Goal: Task Accomplishment & Management: Manage account settings

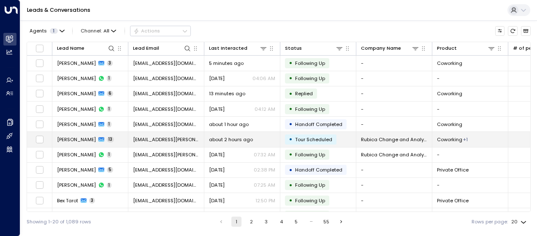
click at [153, 134] on td "[EMAIL_ADDRESS][PERSON_NAME][DOMAIN_NAME]" at bounding box center [166, 139] width 76 height 15
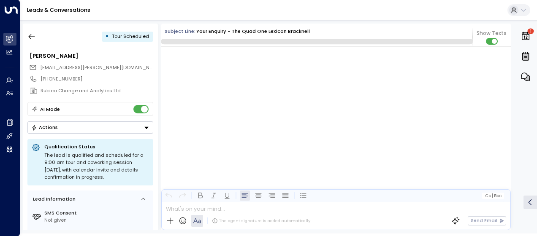
scroll to position [3965, 0]
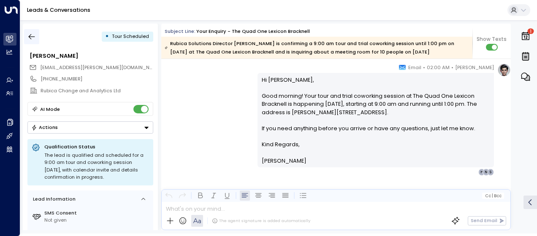
click at [28, 33] on icon "button" at bounding box center [31, 37] width 8 height 8
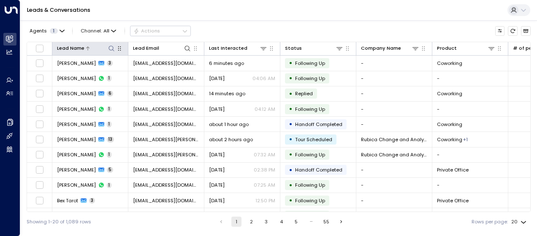
click at [111, 48] on icon at bounding box center [111, 48] width 7 height 7
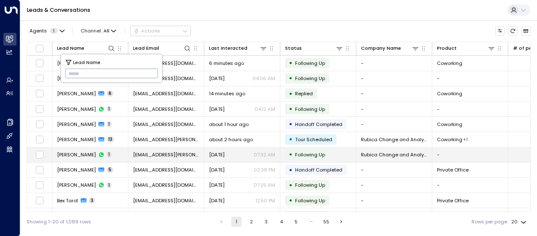
type input "*********"
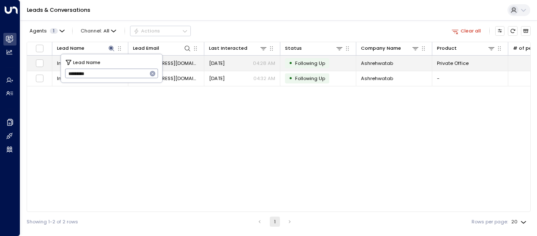
click at [193, 62] on span "[EMAIL_ADDRESS][DOMAIN_NAME]" at bounding box center [166, 63] width 66 height 7
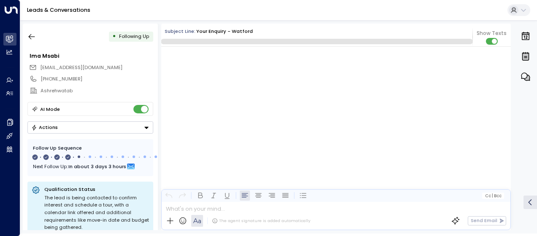
scroll to position [884, 0]
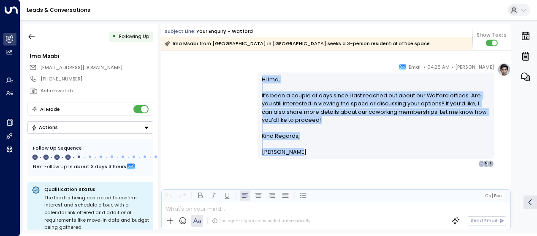
drag, startPoint x: 260, startPoint y: 76, endPoint x: 309, endPoint y: 159, distance: 96.4
click at [309, 159] on div "[PERSON_NAME] • 04:28 AM • Email Hi Ima, It’s been a couple of days since I las…" at bounding box center [375, 115] width 236 height 104
drag, startPoint x: 309, startPoint y: 159, endPoint x: 284, endPoint y: 115, distance: 51.3
click at [284, 115] on p "Hi Ima, It’s been a couple of days since I last reached out about our Watford o…" at bounding box center [376, 104] width 228 height 57
copy div "Hi Ima, It’s been a couple of days since I last reached out about our Watford o…"
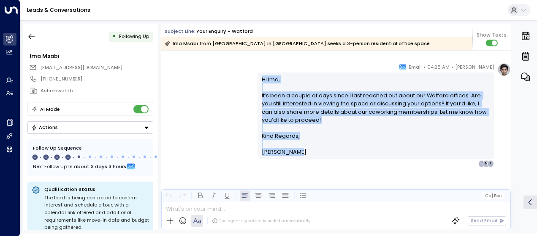
copy div "Hi Ima, It’s been a couple of days since I last reached out about our Watford o…"
click at [33, 37] on icon "button" at bounding box center [32, 36] width 6 height 5
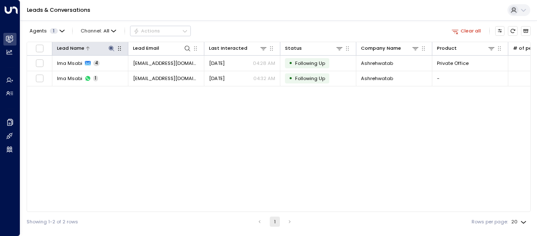
click at [111, 45] on icon at bounding box center [111, 48] width 7 height 7
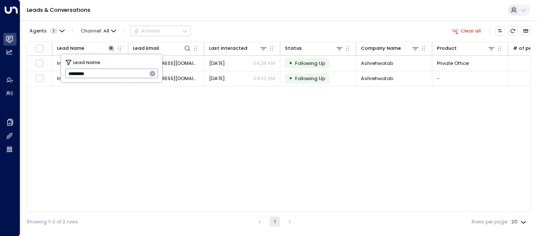
drag, startPoint x: 68, startPoint y: 72, endPoint x: 96, endPoint y: 71, distance: 27.9
click at [96, 71] on input "*********" at bounding box center [106, 74] width 82 height 14
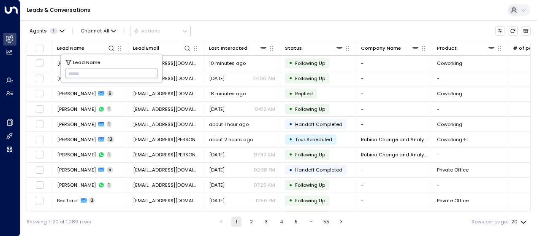
click at [77, 71] on input "text" at bounding box center [111, 74] width 93 height 14
drag, startPoint x: 77, startPoint y: 71, endPoint x: 83, endPoint y: 79, distance: 9.3
click at [83, 79] on input "text" at bounding box center [111, 74] width 93 height 14
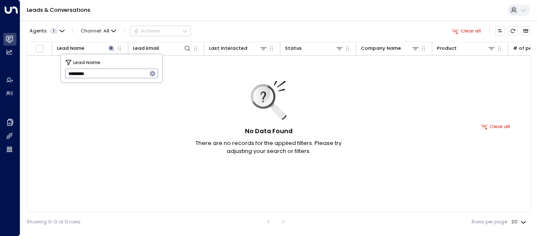
type input "*********"
drag, startPoint x: 68, startPoint y: 71, endPoint x: 101, endPoint y: 73, distance: 33.4
click at [101, 73] on input "*********" at bounding box center [106, 74] width 82 height 14
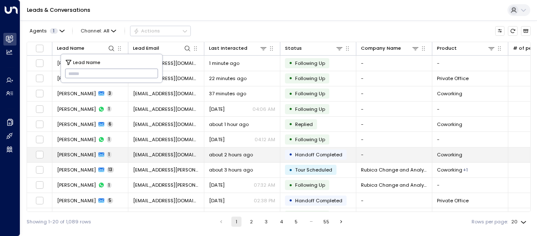
type input "**********"
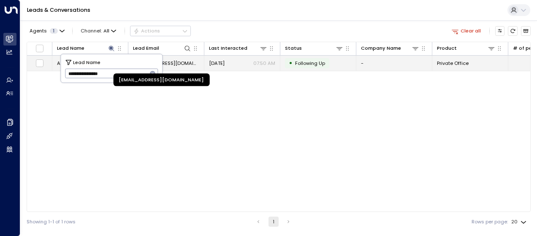
click at [182, 64] on span "[EMAIL_ADDRESS][DOMAIN_NAME]" at bounding box center [166, 63] width 66 height 7
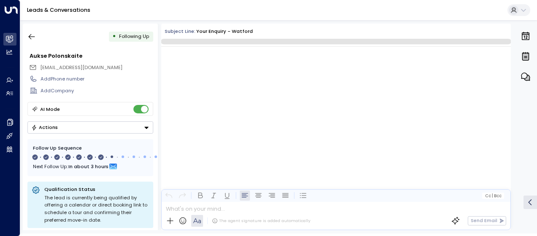
scroll to position [2291, 0]
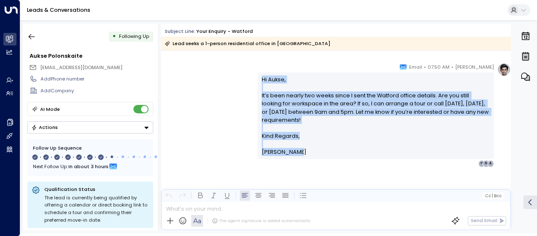
drag, startPoint x: 259, startPoint y: 76, endPoint x: 296, endPoint y: 155, distance: 87.6
click at [296, 155] on div "Hi Aukse, It’s been nearly two weeks since I sent the Watford office details. A…" at bounding box center [375, 116] width 236 height 87
drag, startPoint x: 296, startPoint y: 155, endPoint x: 279, endPoint y: 122, distance: 38.1
click at [32, 34] on icon "button" at bounding box center [31, 37] width 8 height 8
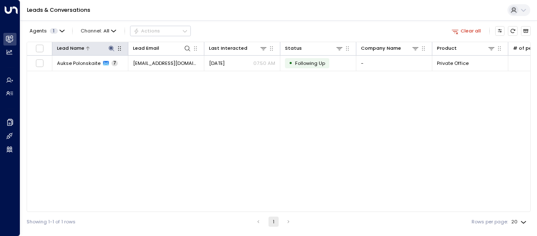
click at [113, 49] on icon at bounding box center [111, 48] width 7 height 7
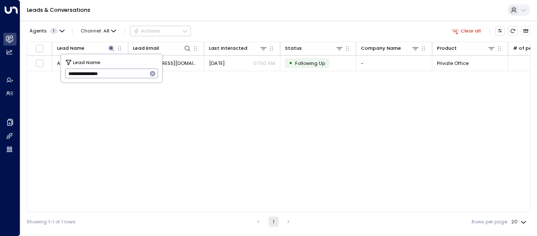
drag, startPoint x: 68, startPoint y: 72, endPoint x: 116, endPoint y: 68, distance: 48.7
click at [116, 68] on input "**********" at bounding box center [106, 74] width 82 height 14
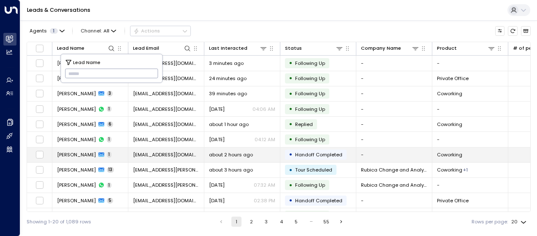
type input "**********"
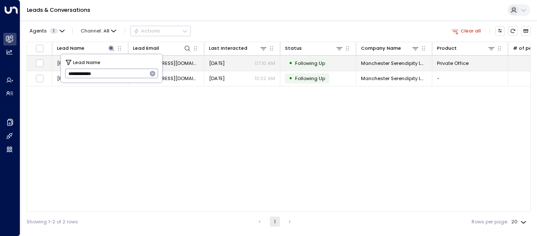
click at [185, 63] on span "[EMAIL_ADDRESS][DOMAIN_NAME]" at bounding box center [166, 63] width 66 height 7
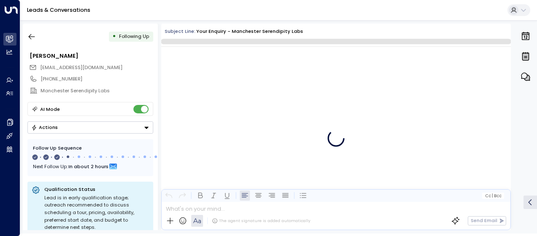
scroll to position [615, 0]
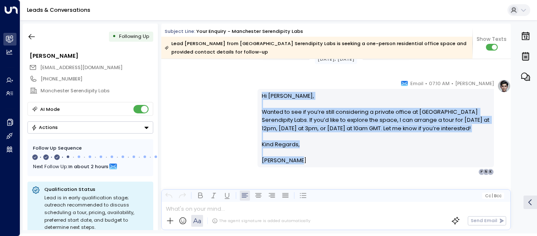
drag, startPoint x: 260, startPoint y: 95, endPoint x: 296, endPoint y: 163, distance: 76.9
click at [296, 163] on div "Hi [PERSON_NAME], Wanted to see if you’re still considering a private office at…" at bounding box center [376, 128] width 228 height 73
drag, startPoint x: 296, startPoint y: 163, endPoint x: 279, endPoint y: 133, distance: 34.2
copy div "Hi [PERSON_NAME], Wanted to see if you’re still considering a private office at…"
click at [31, 35] on icon "button" at bounding box center [31, 37] width 8 height 8
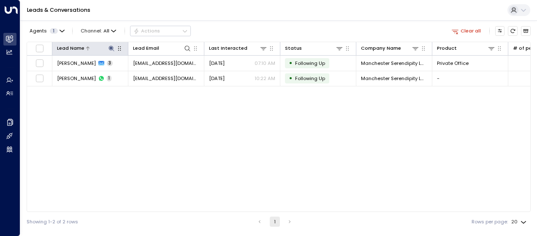
click at [110, 48] on icon at bounding box center [110, 48] width 5 height 5
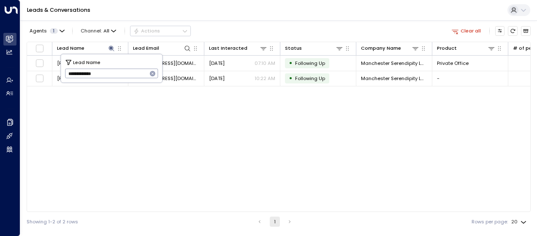
drag, startPoint x: 66, startPoint y: 73, endPoint x: 142, endPoint y: 69, distance: 76.1
click at [142, 69] on input "**********" at bounding box center [106, 74] width 82 height 14
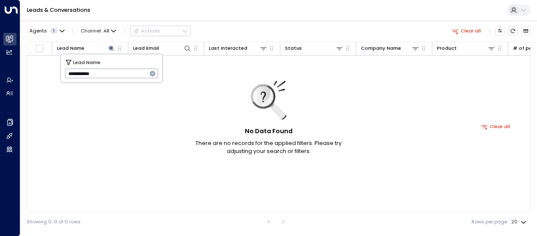
type input "**********"
drag, startPoint x: 68, startPoint y: 71, endPoint x: 126, endPoint y: 67, distance: 58.4
click at [126, 67] on input "**********" at bounding box center [106, 74] width 82 height 14
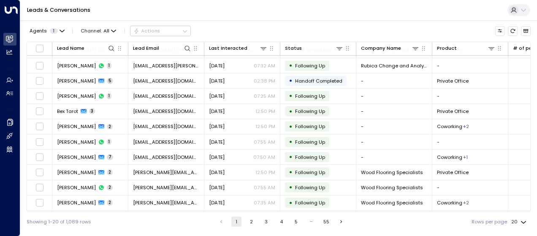
scroll to position [148, 0]
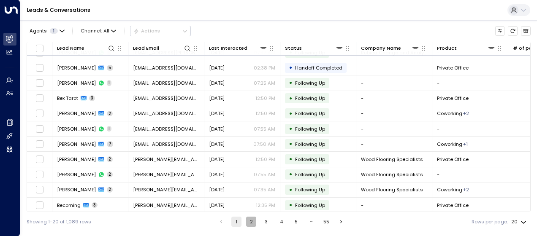
click at [250, 222] on button "2" at bounding box center [251, 222] width 10 height 10
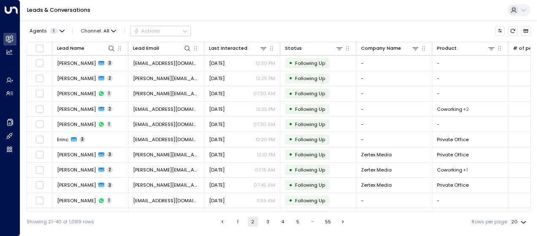
click at [268, 220] on button "3" at bounding box center [268, 222] width 10 height 10
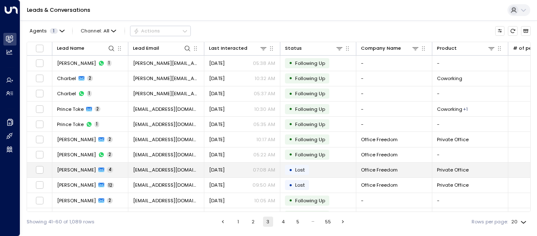
click at [77, 168] on span "[PERSON_NAME]" at bounding box center [76, 170] width 39 height 7
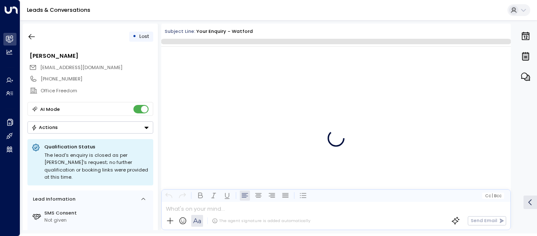
scroll to position [1048, 0]
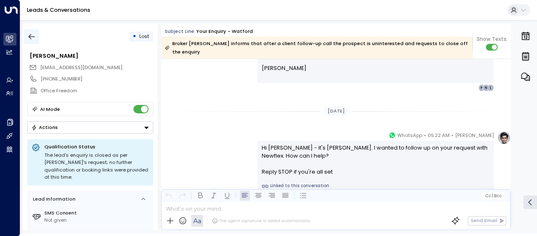
click at [30, 33] on icon "button" at bounding box center [31, 37] width 8 height 8
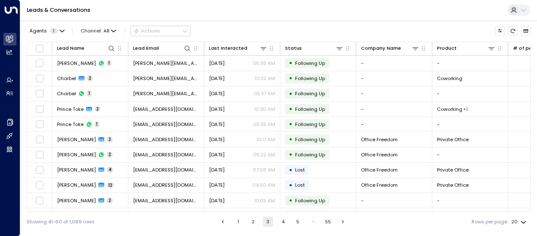
click at [235, 222] on button "1" at bounding box center [238, 222] width 10 height 10
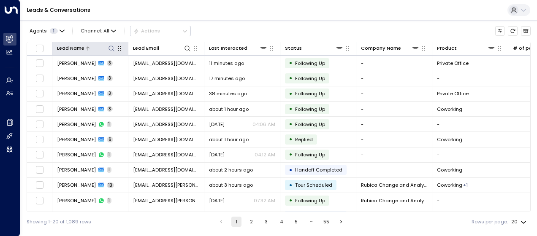
click at [113, 50] on icon at bounding box center [110, 48] width 5 height 5
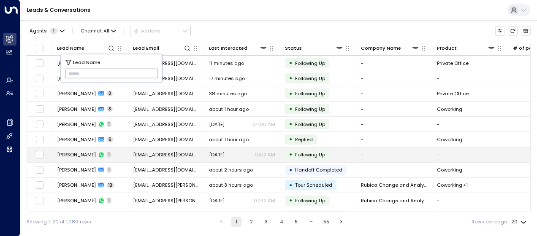
type input "**********"
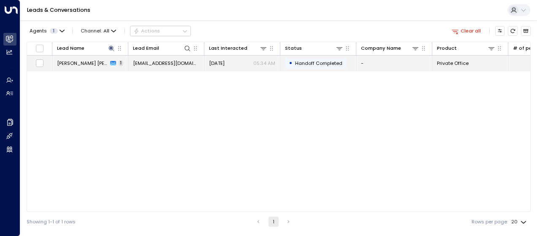
click at [175, 62] on span "[EMAIL_ADDRESS][DOMAIN_NAME]" at bounding box center [166, 63] width 66 height 7
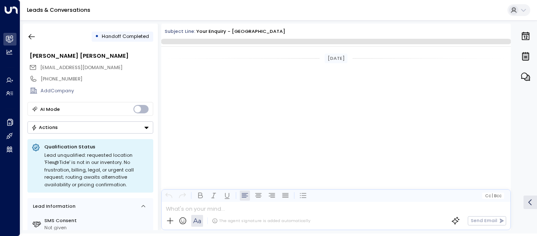
scroll to position [196, 0]
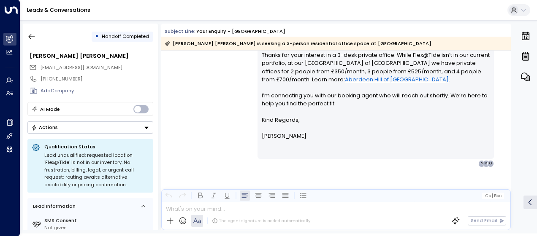
click at [206, 93] on div "[PERSON_NAME] • 05:34 AM • Email Hi [PERSON_NAME], Thanks for your interest in …" at bounding box center [336, 94] width 350 height 145
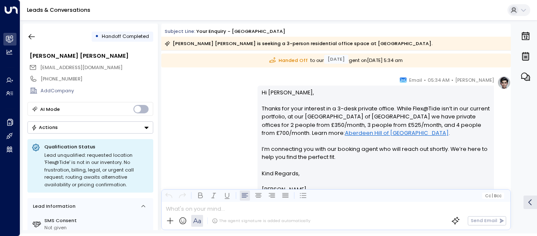
scroll to position [200, 0]
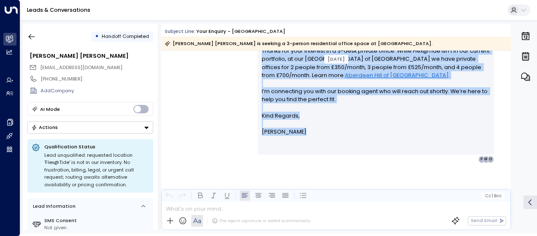
drag, startPoint x: 182, startPoint y: 70, endPoint x: 310, endPoint y: 140, distance: 146.2
drag, startPoint x: 310, startPoint y: 140, endPoint x: 281, endPoint y: 97, distance: 51.7
copy div "Handed Off to our booking agent [DATE][DATE] 5:34 am [PERSON_NAME] • 05:34 AM •…"
